Goal: Navigation & Orientation: Find specific page/section

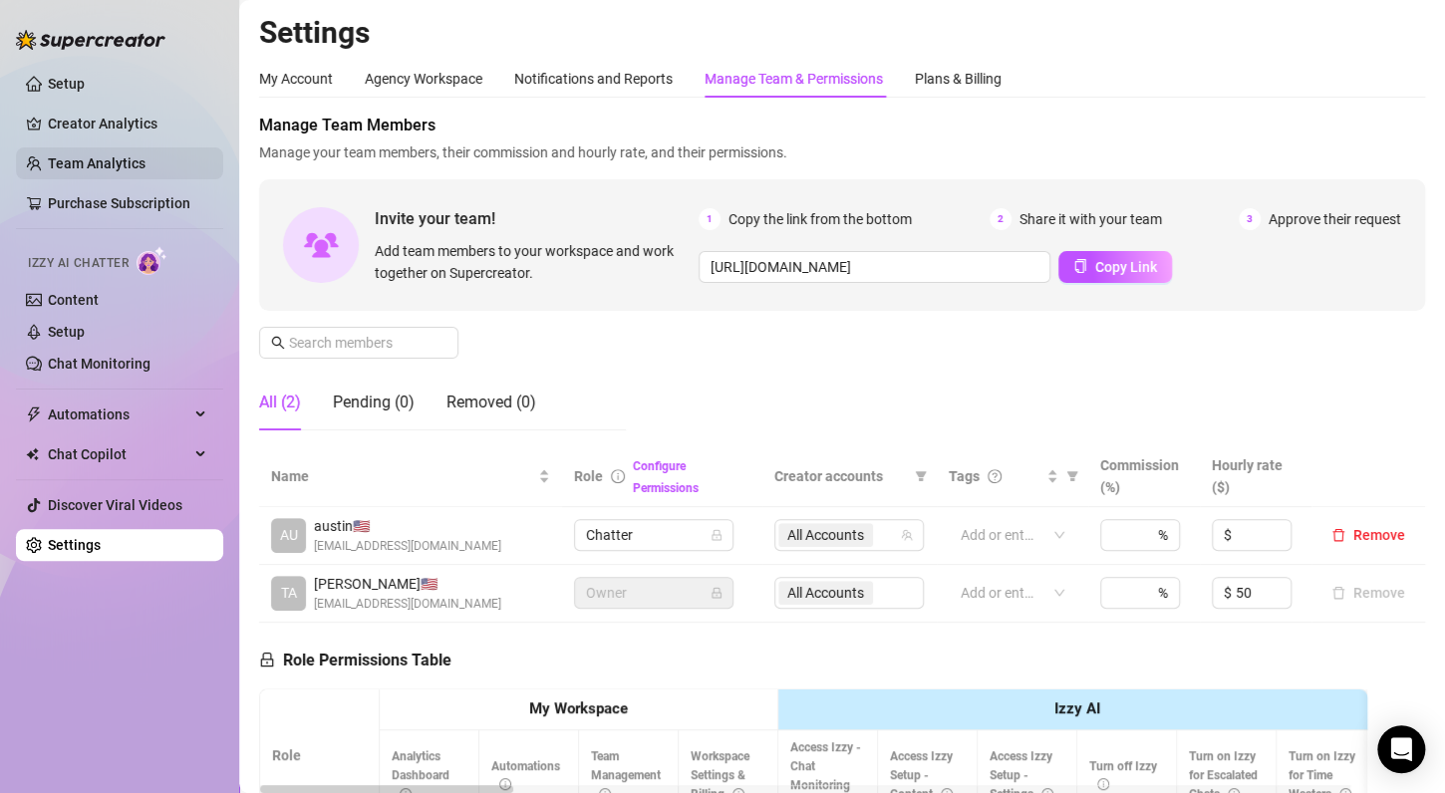
click at [111, 155] on link "Team Analytics" at bounding box center [97, 163] width 98 height 16
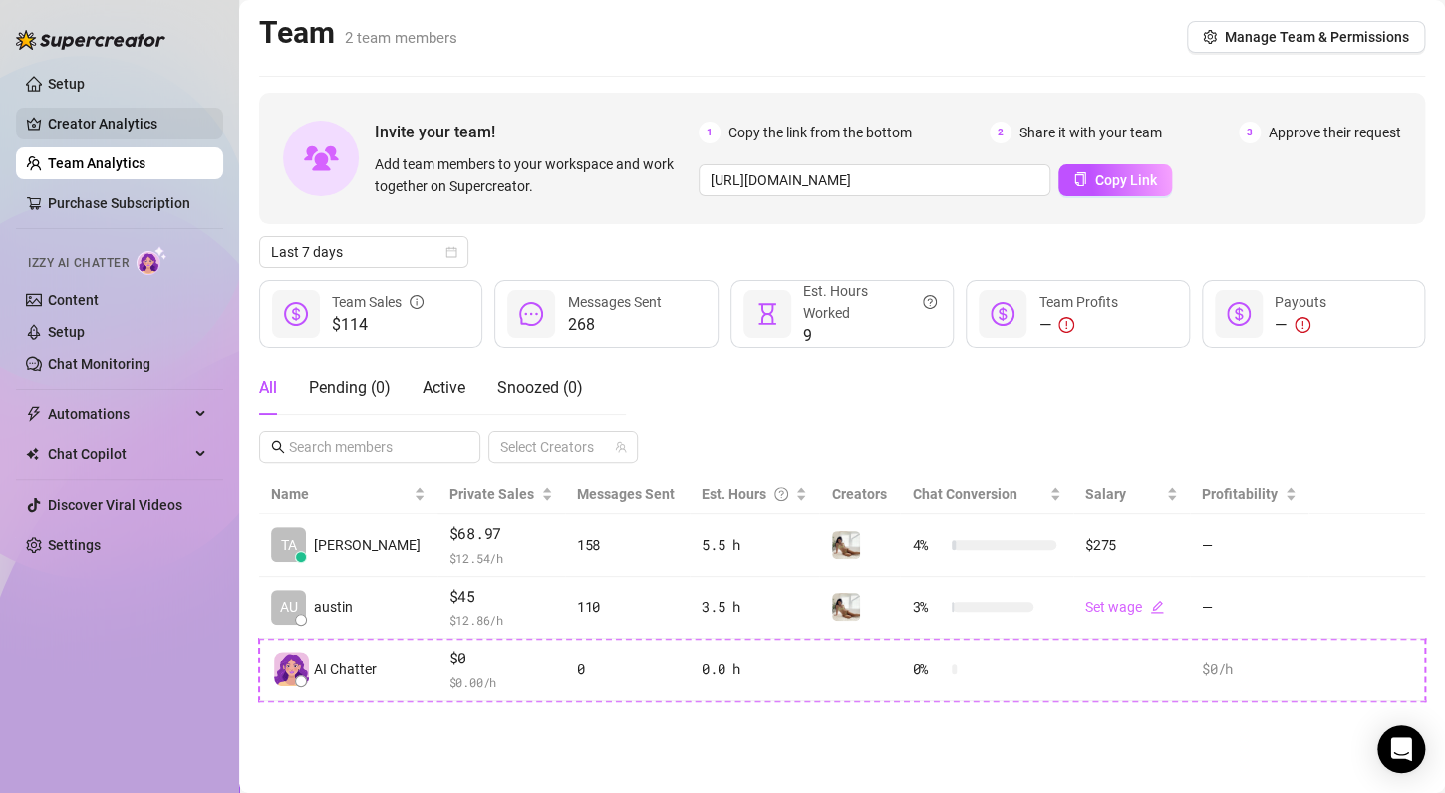
click at [120, 112] on link "Creator Analytics" at bounding box center [127, 124] width 159 height 32
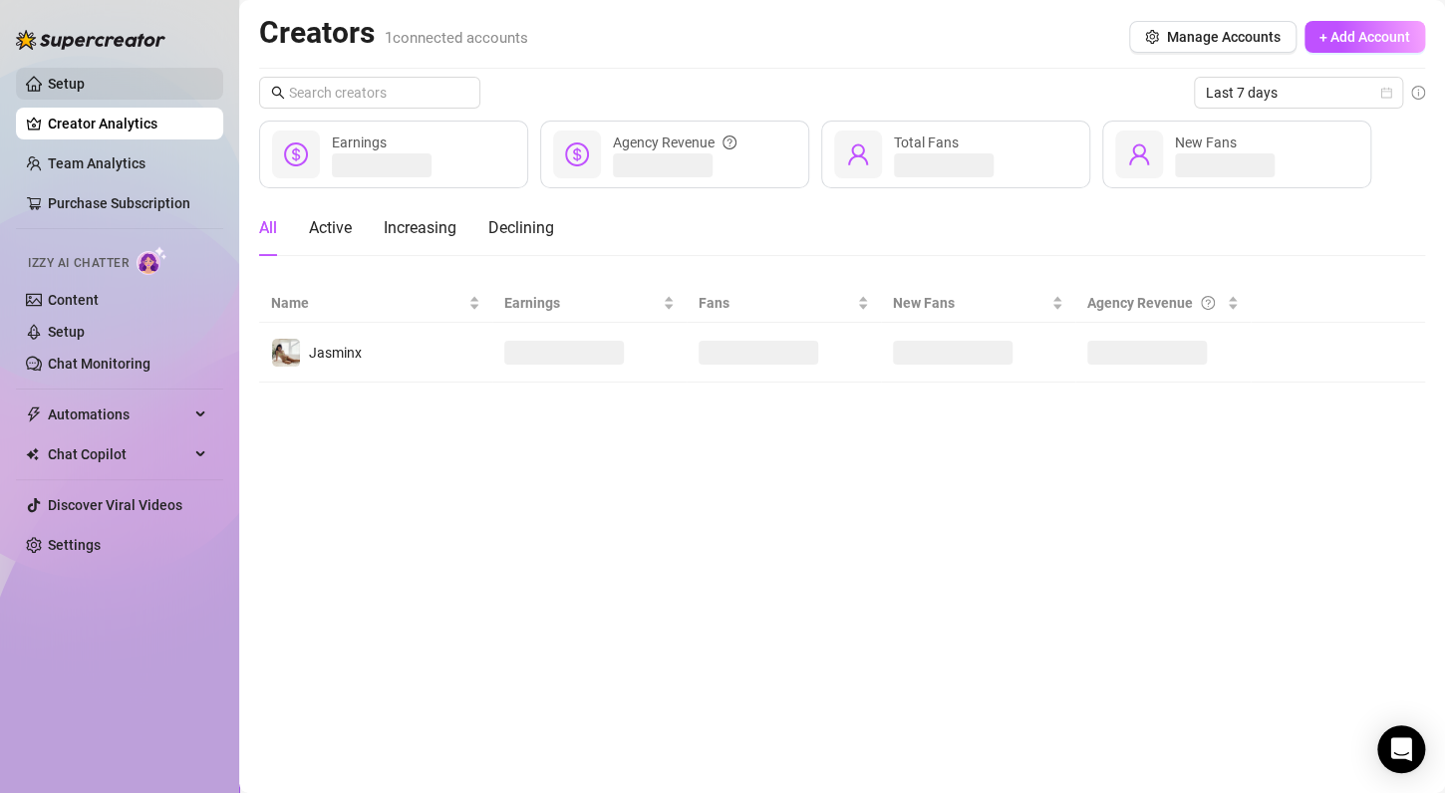
click at [85, 92] on link "Setup" at bounding box center [66, 84] width 37 height 16
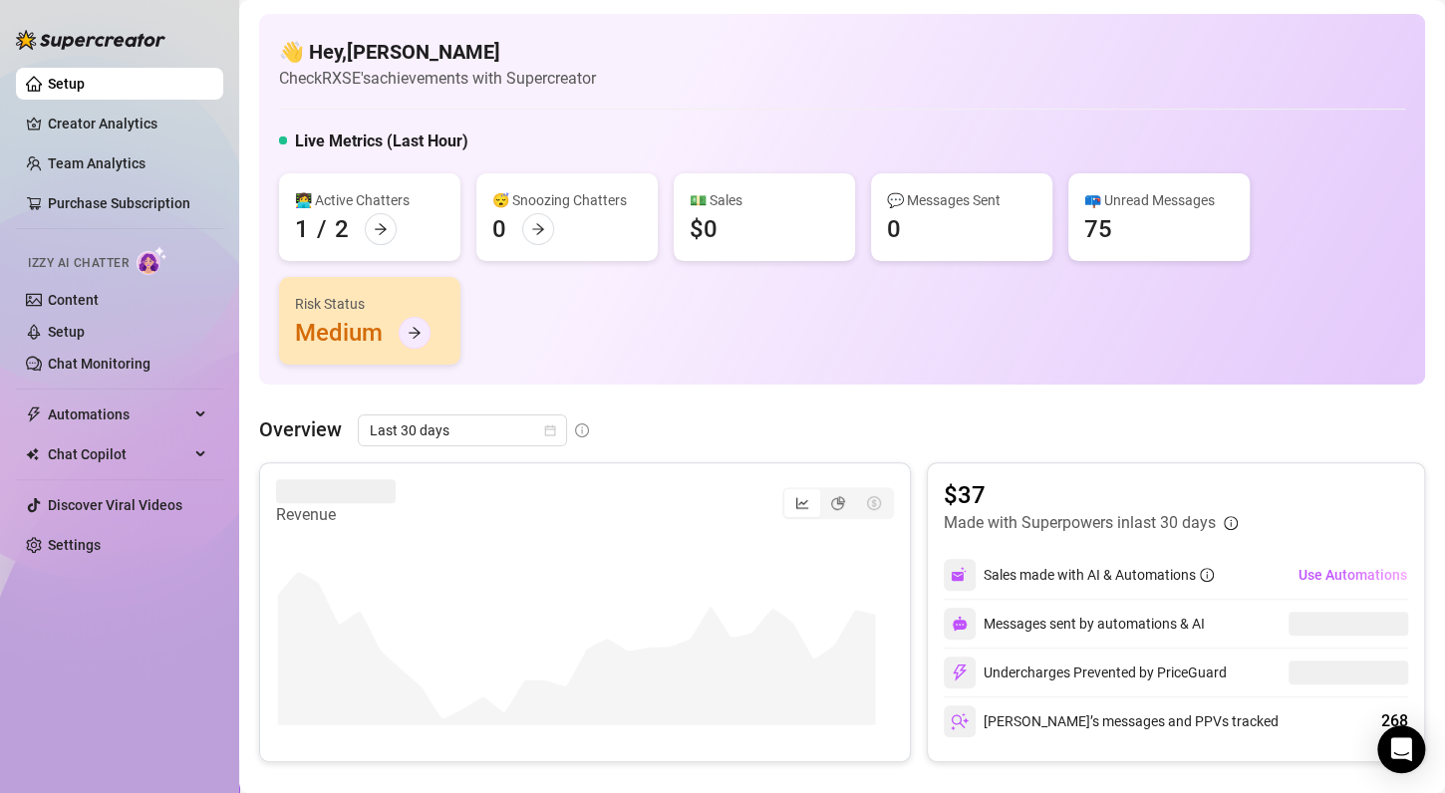
click at [421, 331] on div at bounding box center [415, 333] width 32 height 32
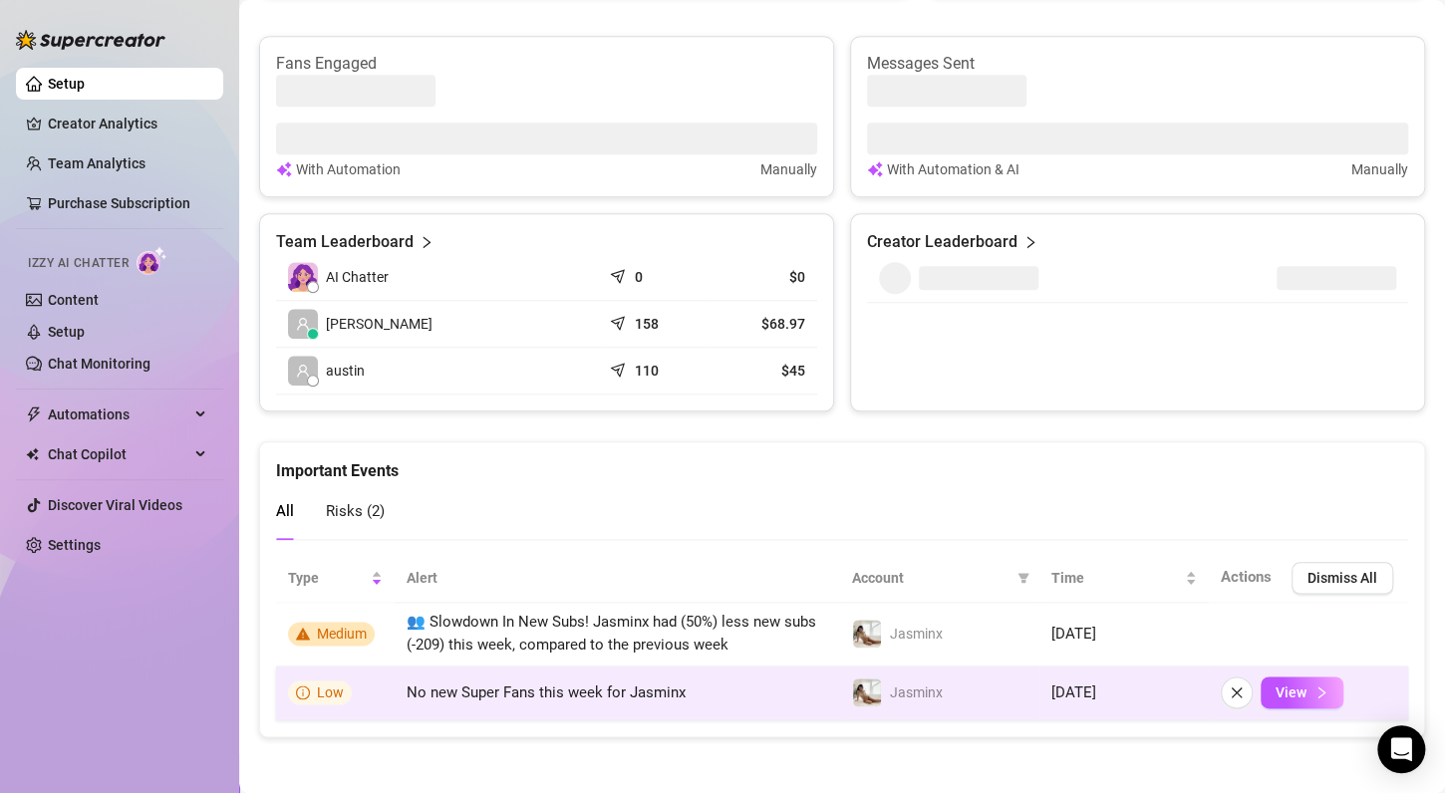
scroll to position [758, 0]
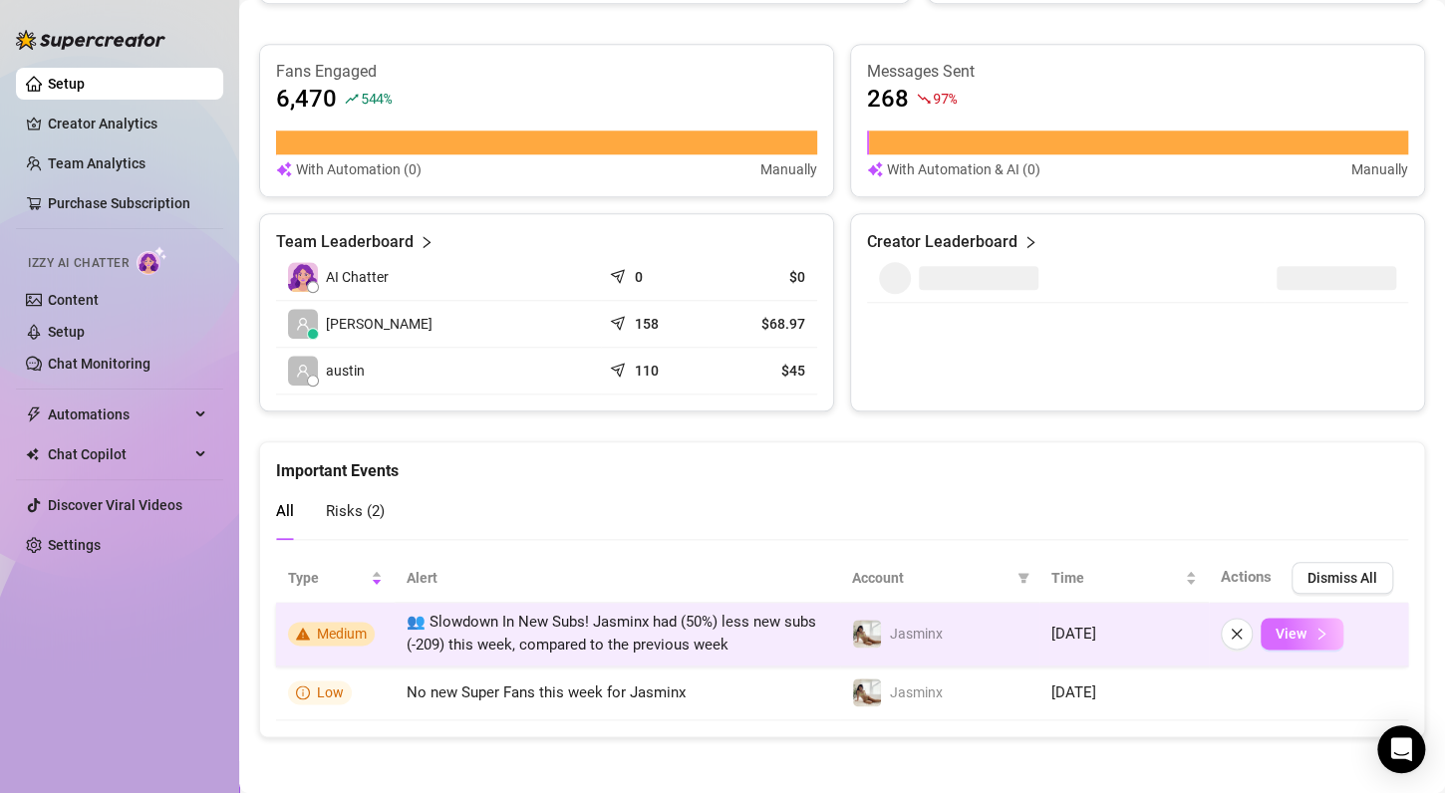
click at [1276, 631] on span "View" at bounding box center [1290, 634] width 31 height 16
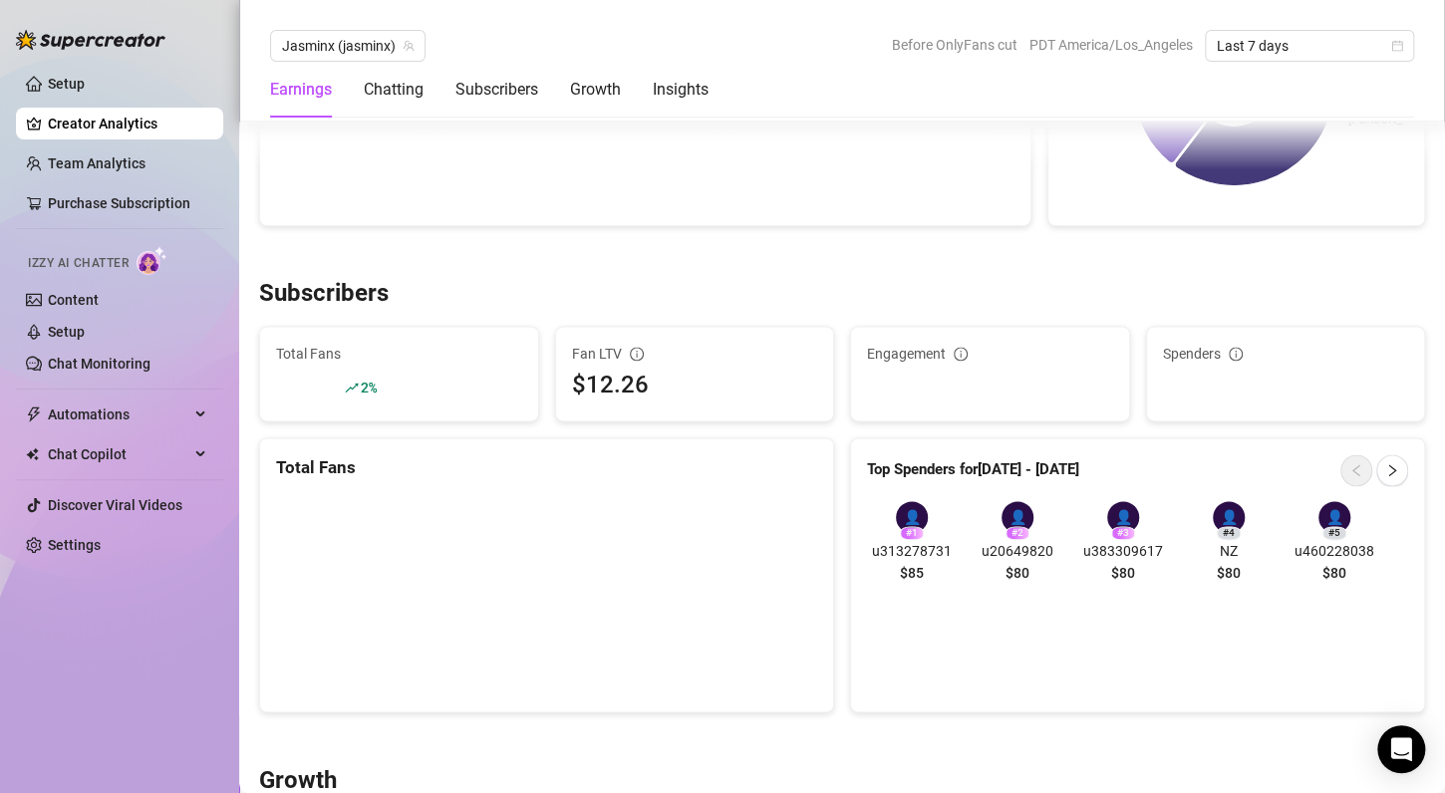
scroll to position [1070, 0]
